Goal: Information Seeking & Learning: Learn about a topic

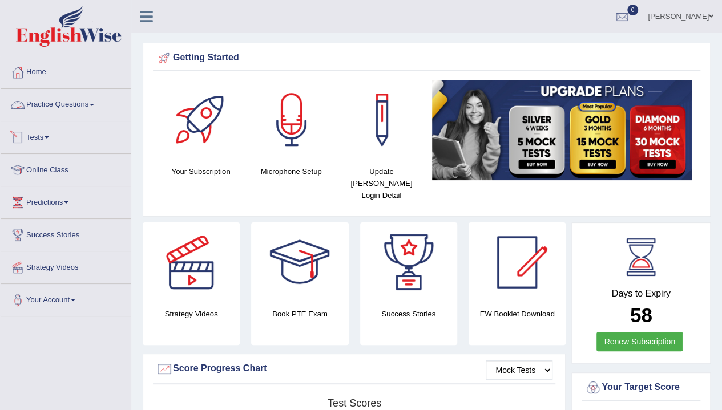
click at [79, 107] on link "Practice Questions" at bounding box center [66, 103] width 130 height 29
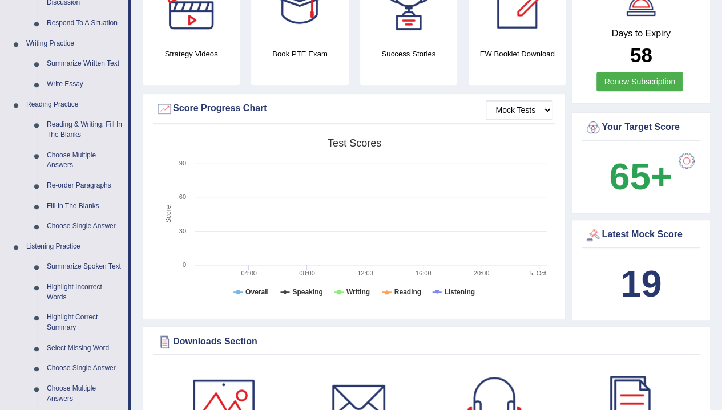
scroll to position [279, 0]
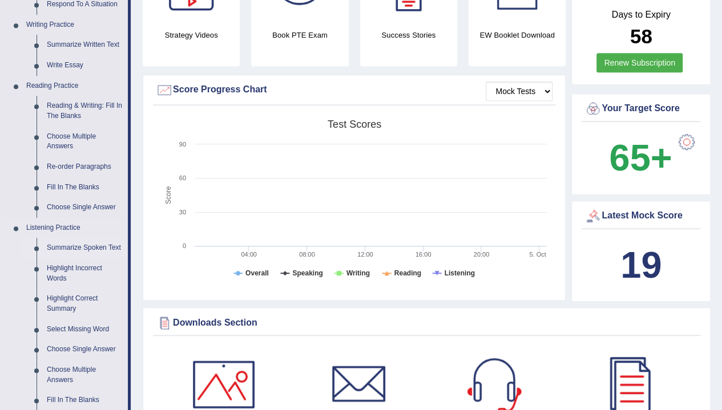
click at [82, 249] on link "Summarize Spoken Text" at bounding box center [85, 248] width 86 height 21
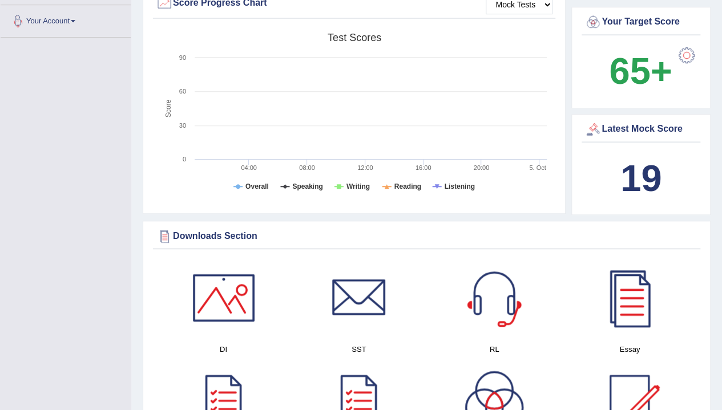
scroll to position [524, 0]
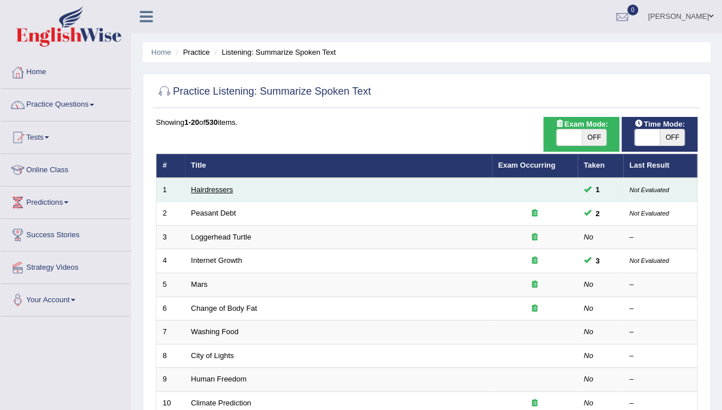
click at [209, 188] on link "Hairdressers" at bounding box center [212, 189] width 42 height 9
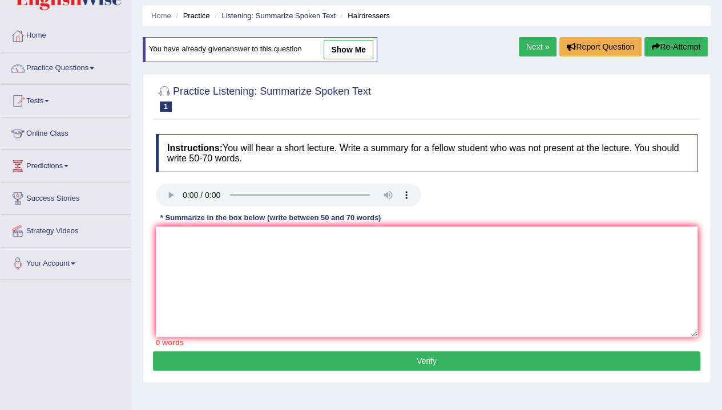
scroll to position [38, 0]
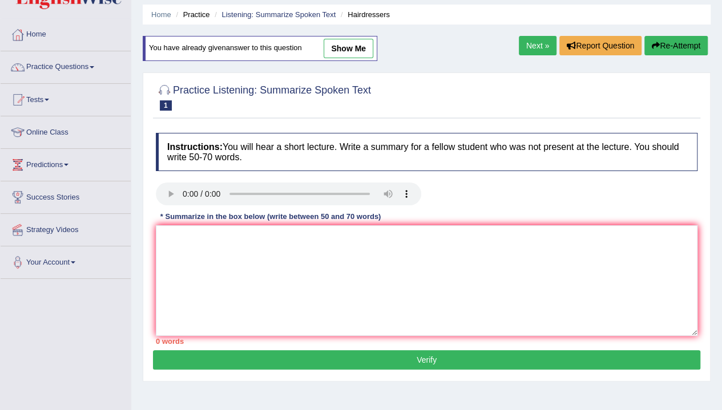
click at [341, 49] on link "show me" at bounding box center [349, 48] width 50 height 19
type textarea "A point revelaed in the lecture, hair dresser plays an important role. Furtherm…"
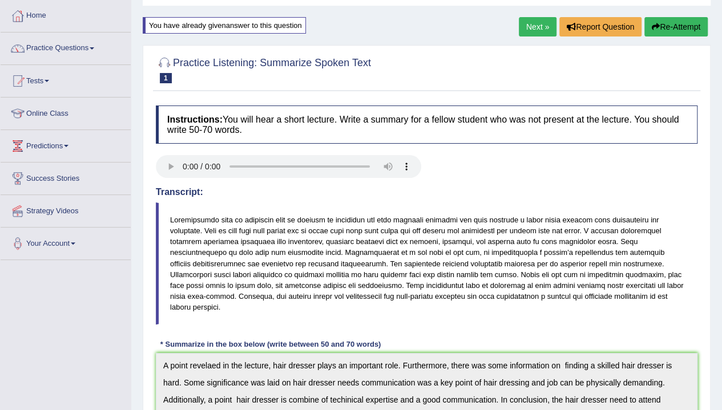
scroll to position [0, 0]
